Goal: Download file/media

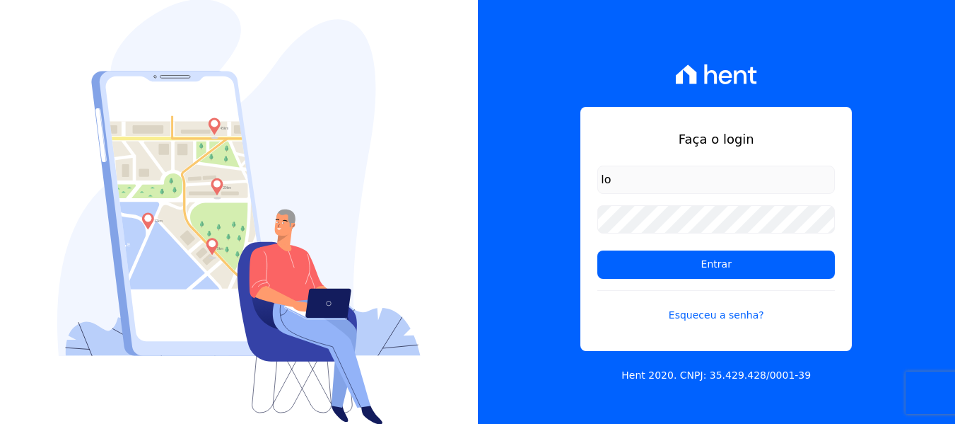
type input "[PERSON_NAME][EMAIL_ADDRESS][DOMAIN_NAME]"
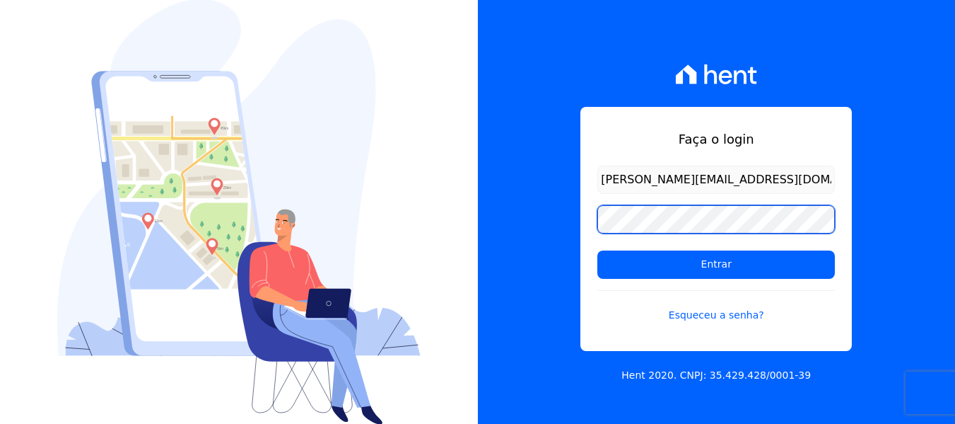
click at [598, 250] on input "Entrar" at bounding box center [717, 264] width 238 height 28
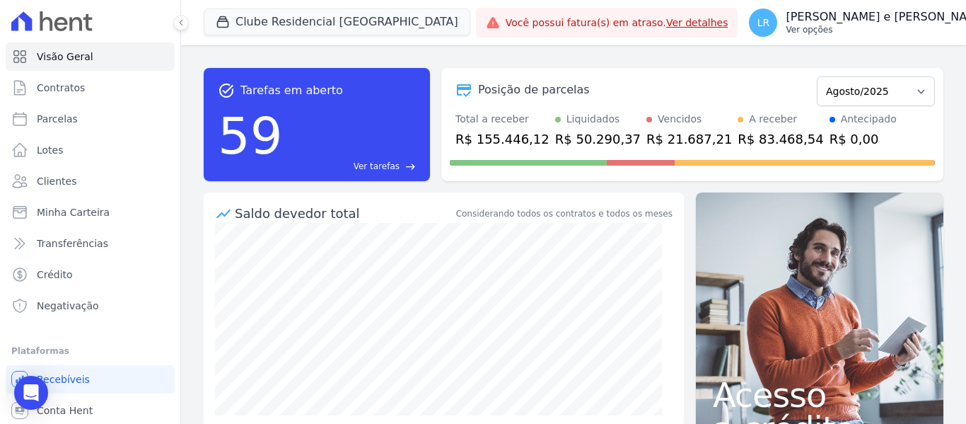
click at [803, 18] on p "[PERSON_NAME] e [PERSON_NAME]" at bounding box center [887, 17] width 202 height 14
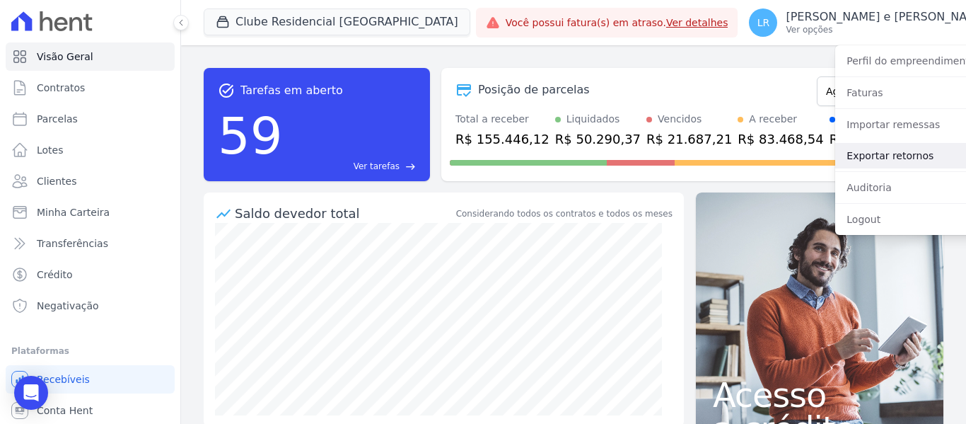
click at [835, 156] on link "Exportar retornos" at bounding box center [925, 155] width 181 height 25
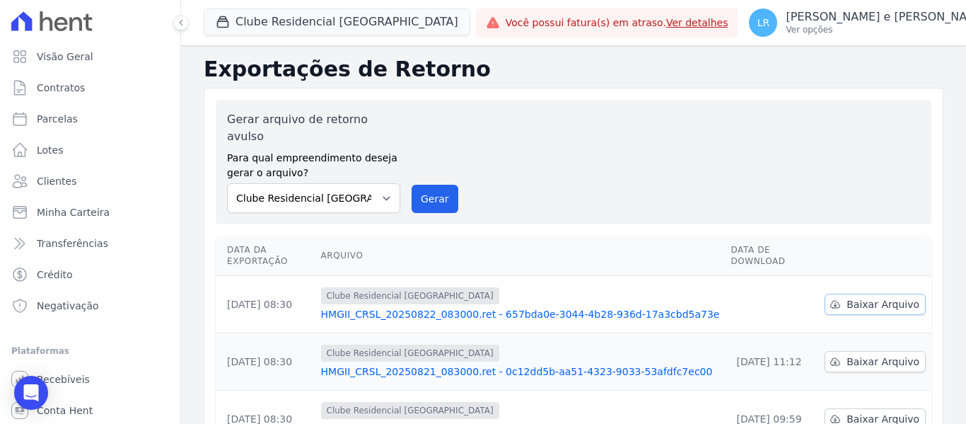
click at [847, 297] on span "Baixar Arquivo" at bounding box center [883, 304] width 73 height 14
click at [939, 21] on button "LR Lorena Roberta Fernandes e Fernandes Ver opções" at bounding box center [877, 23] width 279 height 40
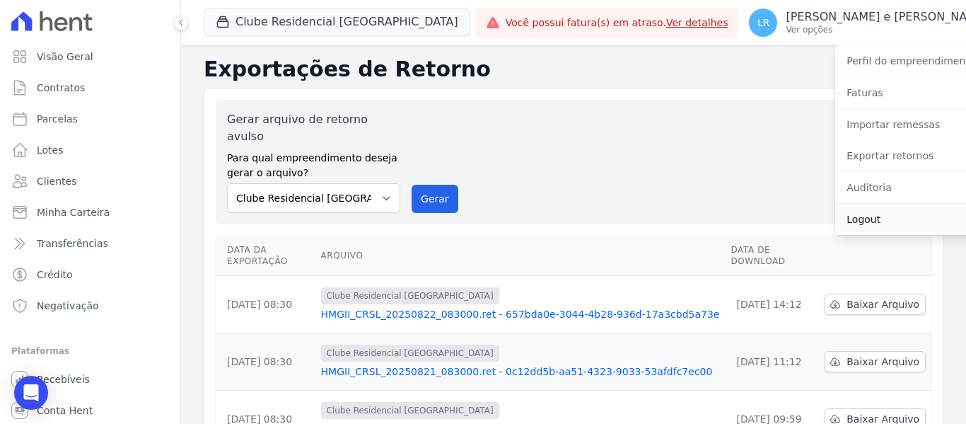
click at [839, 217] on link "Logout" at bounding box center [925, 219] width 181 height 25
